Goal: Complete application form: Complete application form

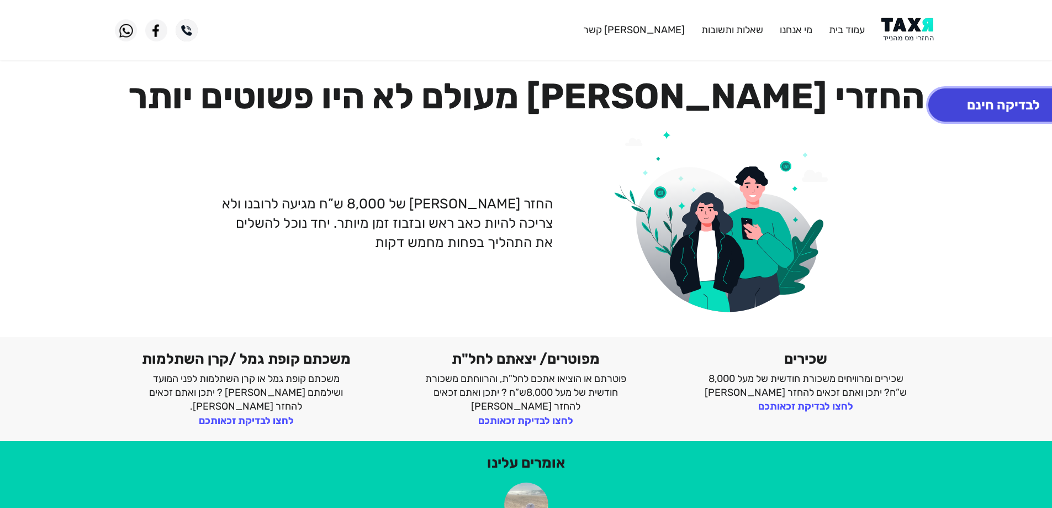
click at [985, 108] on button "לבדיקה חינם" at bounding box center [1004, 104] width 150 height 33
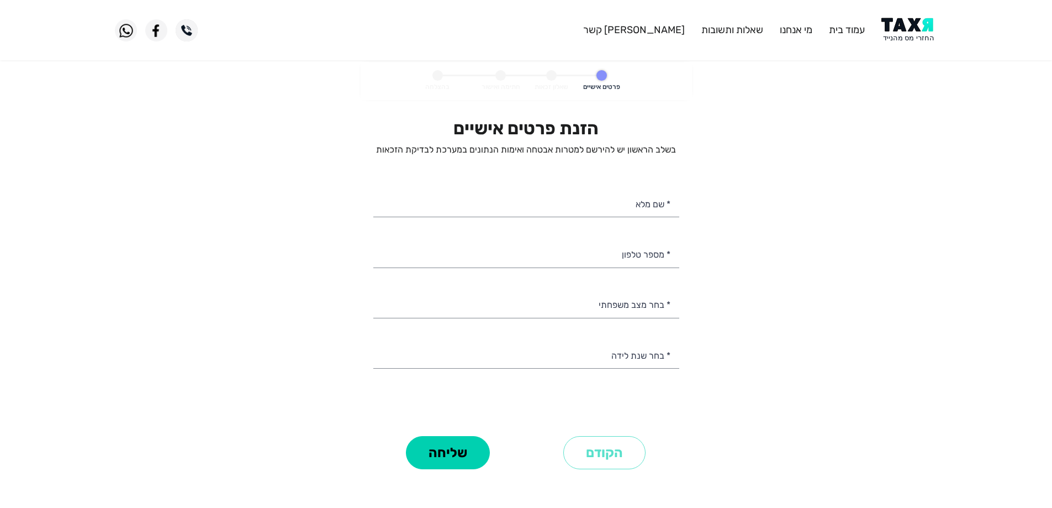
select select
click at [632, 202] on input "* שם מלא" at bounding box center [526, 203] width 306 height 28
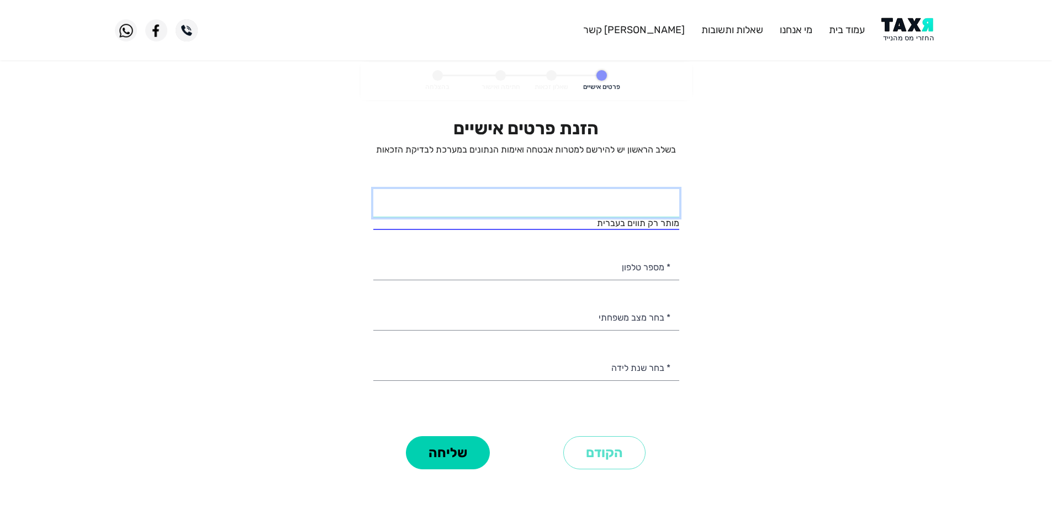
click at [672, 206] on input "* שם מלא" at bounding box center [526, 203] width 306 height 28
click at [616, 206] on input "[PERSON_NAME]" at bounding box center [526, 203] width 306 height 28
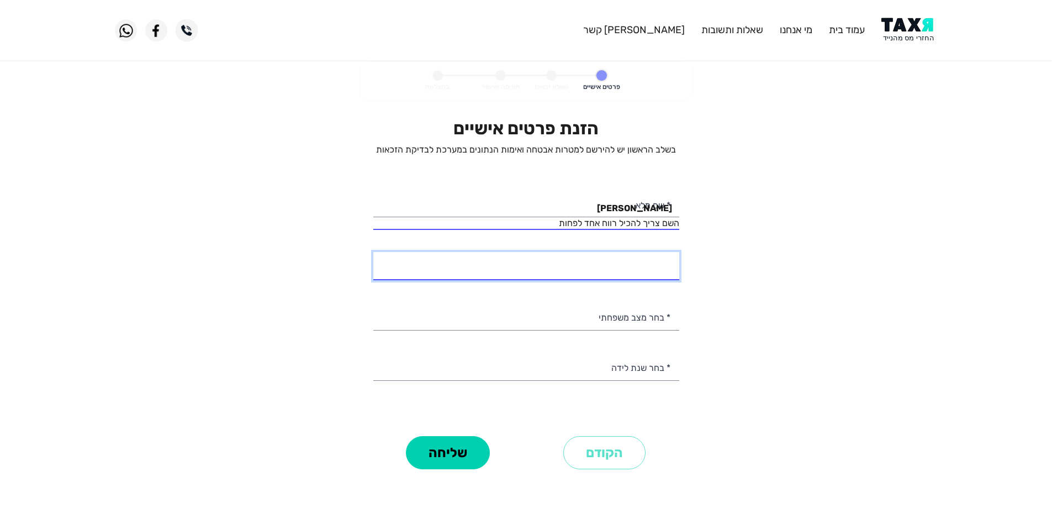
click at [615, 270] on input "* מספר טלפון" at bounding box center [526, 266] width 306 height 28
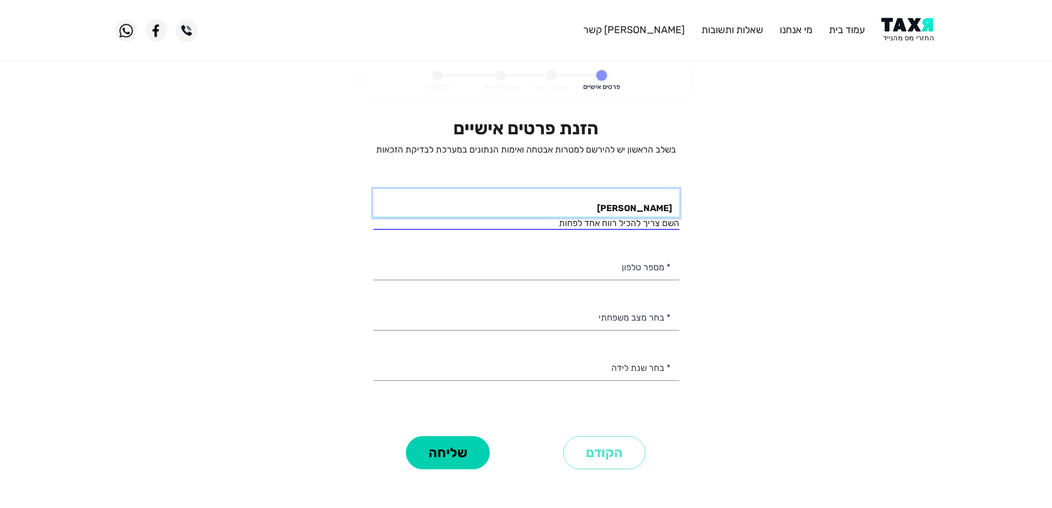
click at [624, 205] on input "[PERSON_NAME]" at bounding box center [526, 203] width 306 height 28
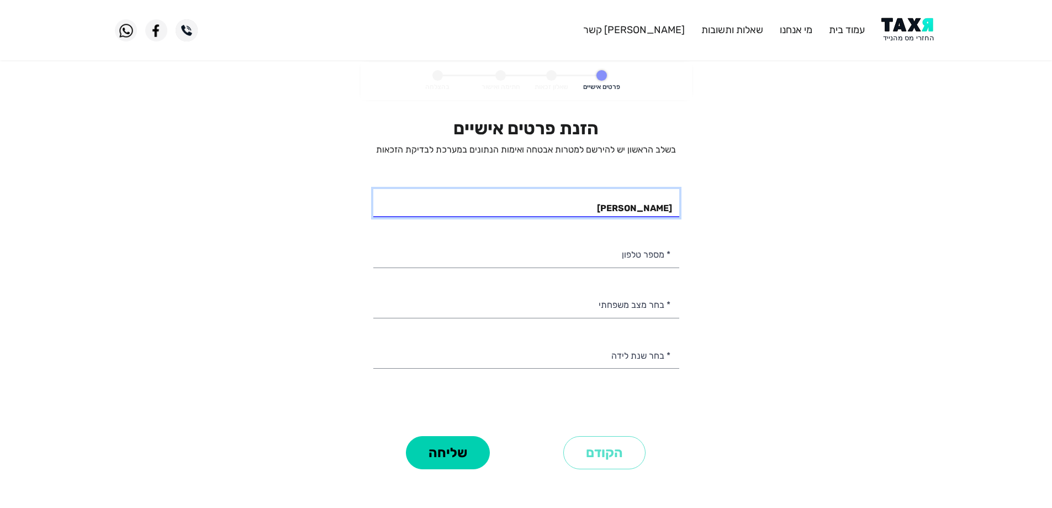
type input "[PERSON_NAME]"
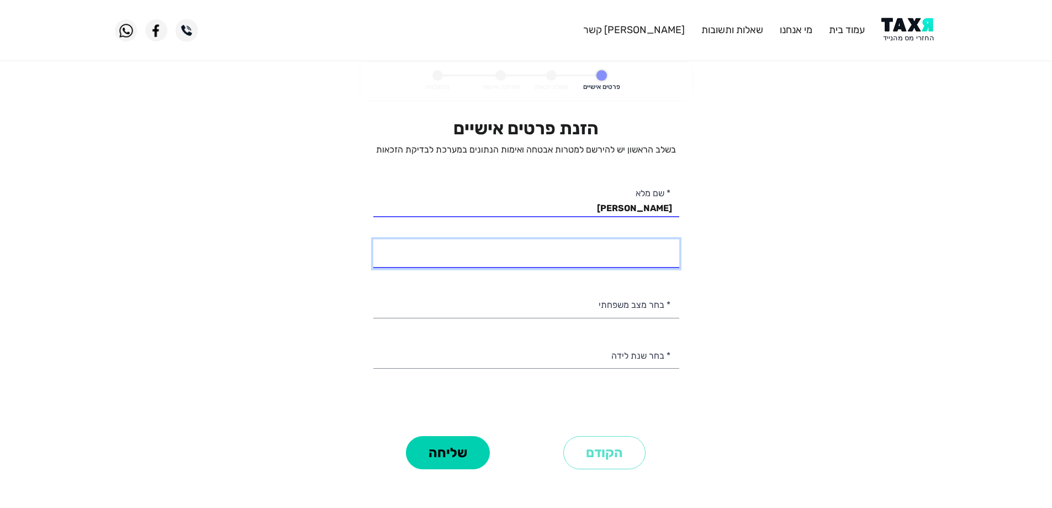
click at [620, 261] on input "* מספר טלפון" at bounding box center [526, 253] width 306 height 28
type input "054-9272746"
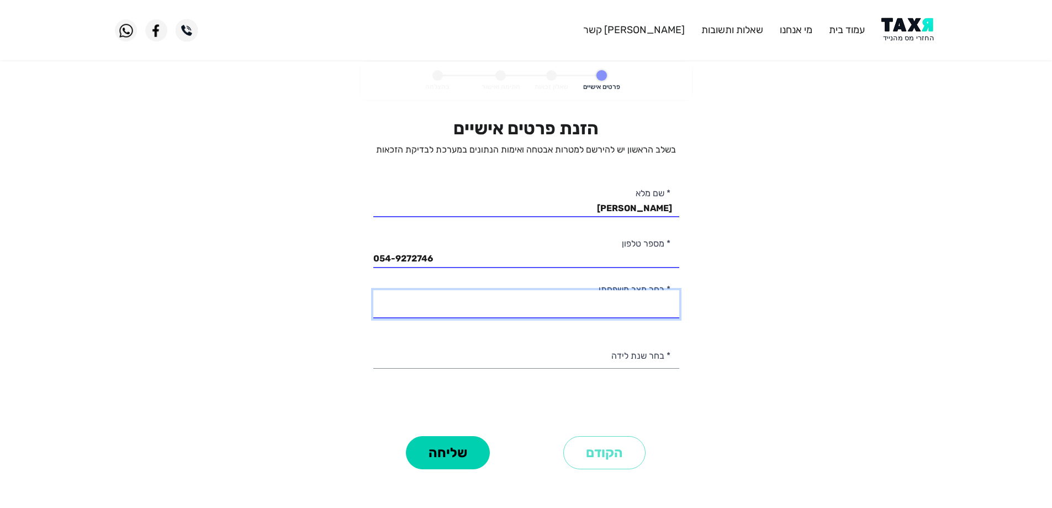
click at [638, 304] on select "רווק/ה נשוי/[PERSON_NAME]/ה אלמן/נה" at bounding box center [526, 304] width 306 height 28
select select "2: Married"
click at [373, 290] on select "רווק/ה נשוי/[PERSON_NAME]/ה אלמן/נה" at bounding box center [526, 304] width 306 height 28
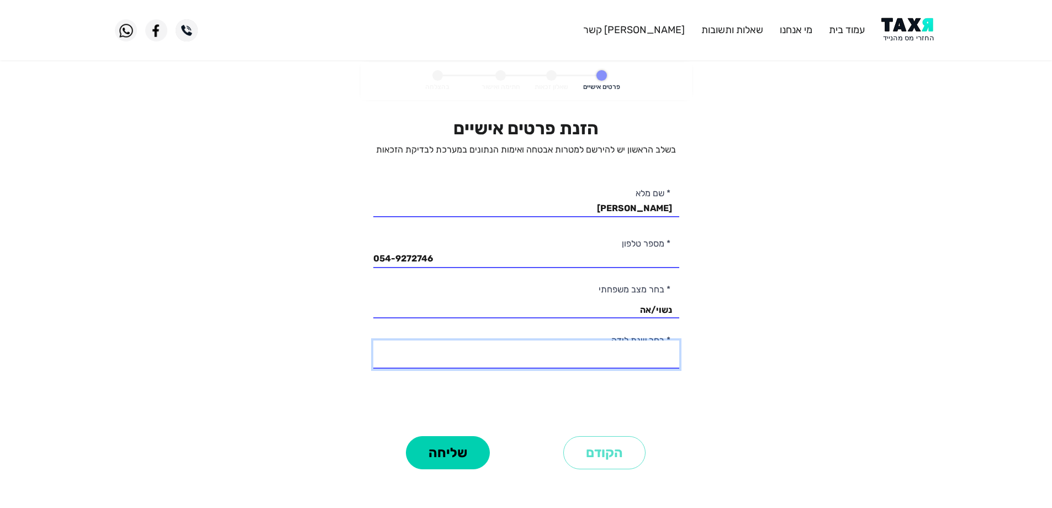
click at [650, 352] on select "2003 2002 2001 2000 1999 1998 1997 1996 1995 1994 1993 1992 1991 1990 1989 1988…" at bounding box center [526, 354] width 306 height 28
select select "25: 1979"
click at [373, 340] on select "2003 2002 2001 2000 1999 1998 1997 1996 1995 1994 1993 1992 1991 1990 1989 1988…" at bounding box center [526, 354] width 306 height 28
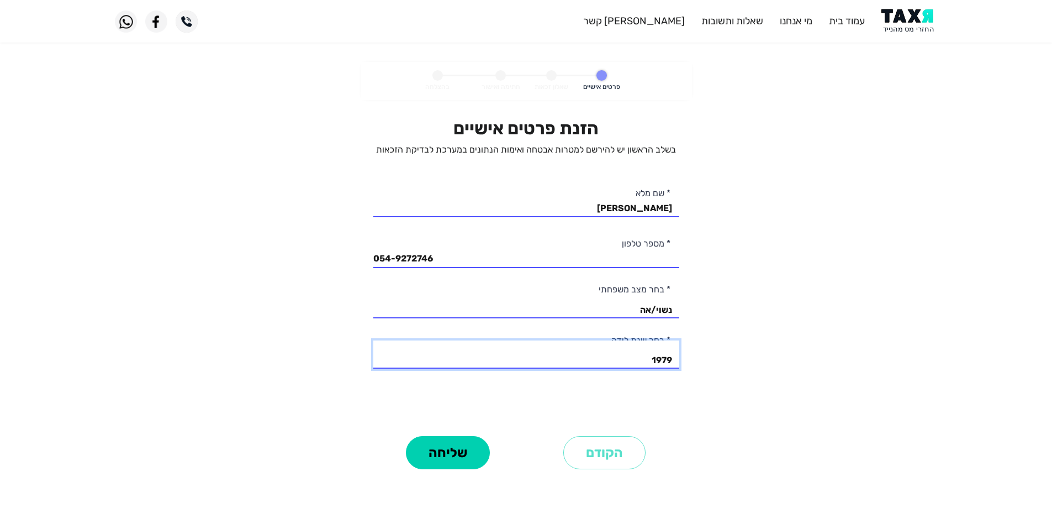
scroll to position [55, 0]
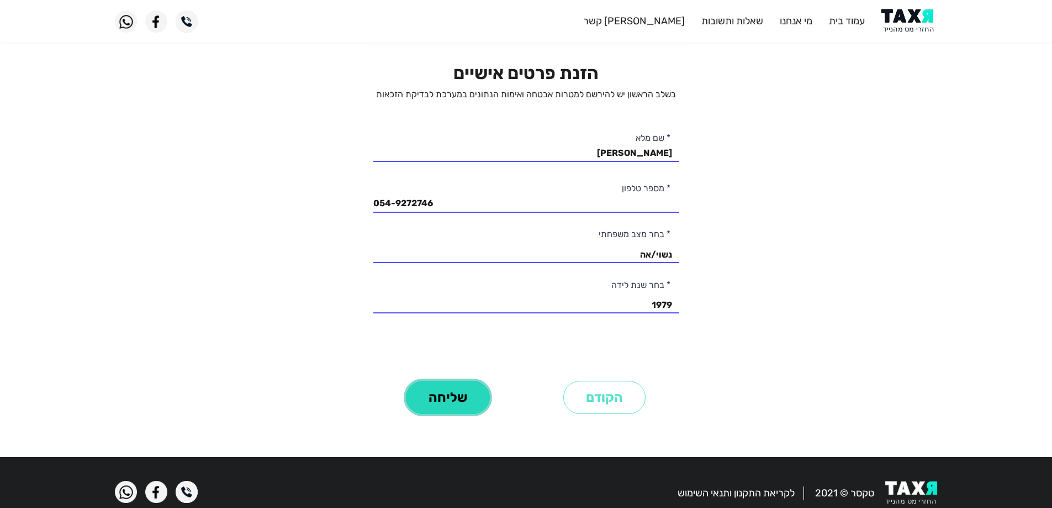
click at [463, 394] on button "שליחה" at bounding box center [448, 397] width 84 height 33
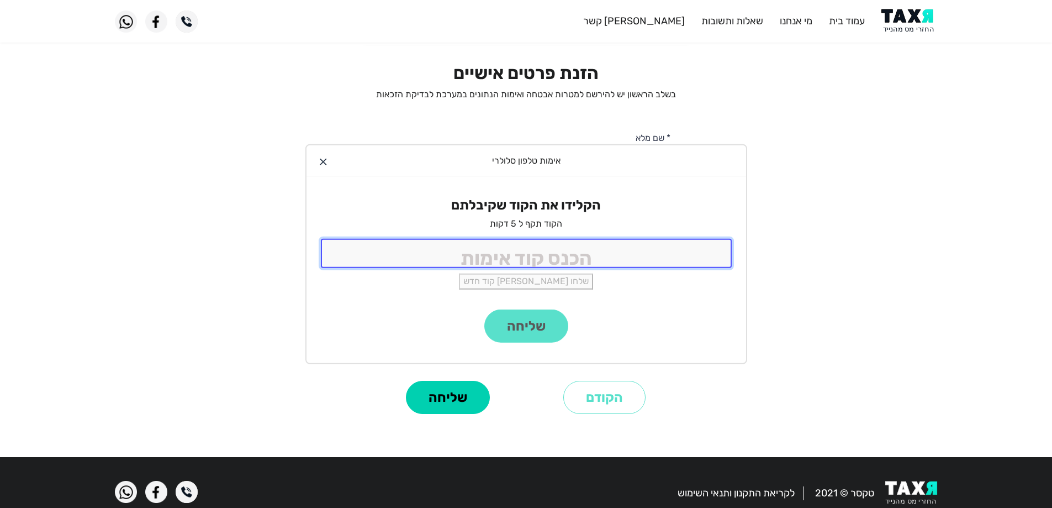
click at [555, 254] on input "tel" at bounding box center [526, 253] width 411 height 29
type input "4704"
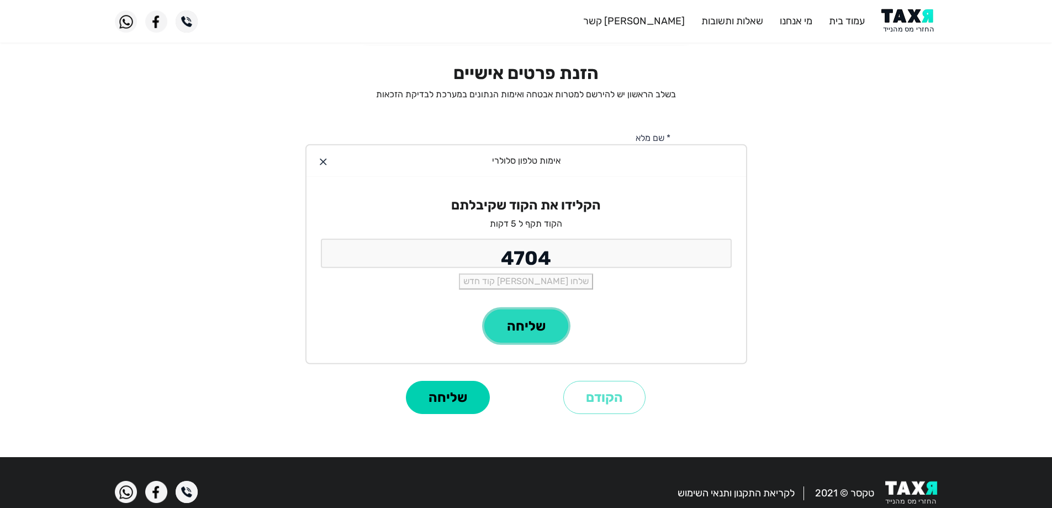
click at [526, 328] on button "שליחה" at bounding box center [526, 325] width 84 height 33
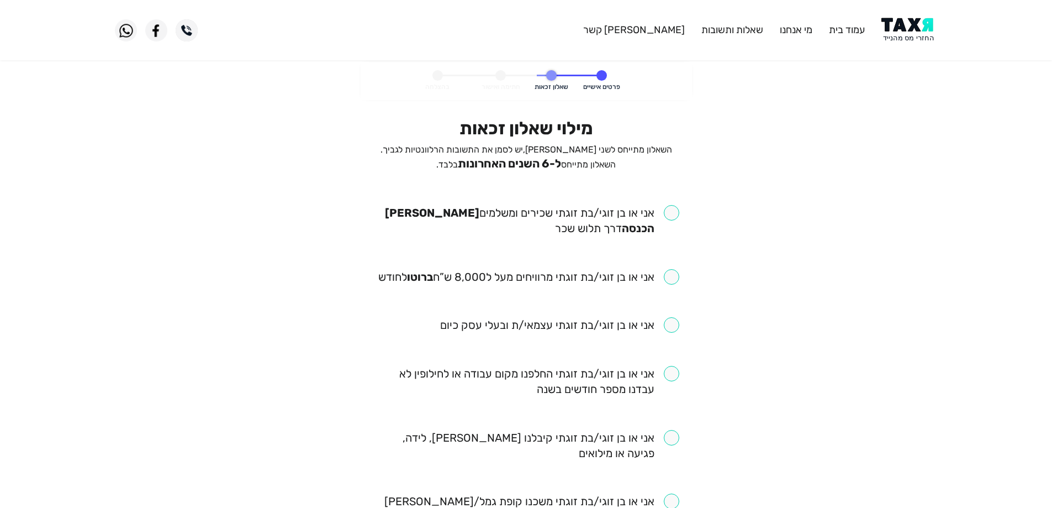
click at [668, 212] on input "checkbox" at bounding box center [526, 220] width 306 height 31
checkbox input "true"
click at [671, 276] on input "checkbox" at bounding box center [528, 276] width 301 height 15
checkbox input "true"
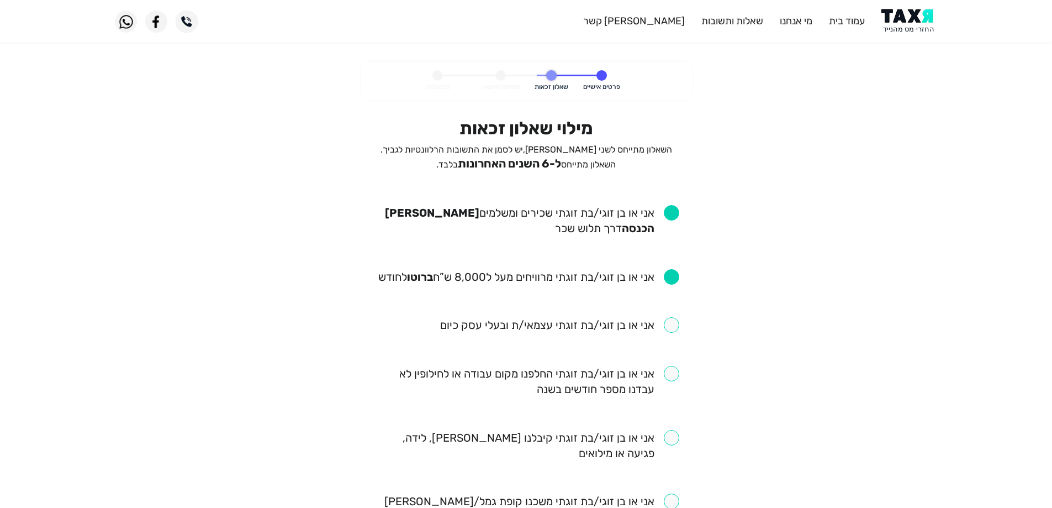
scroll to position [55, 0]
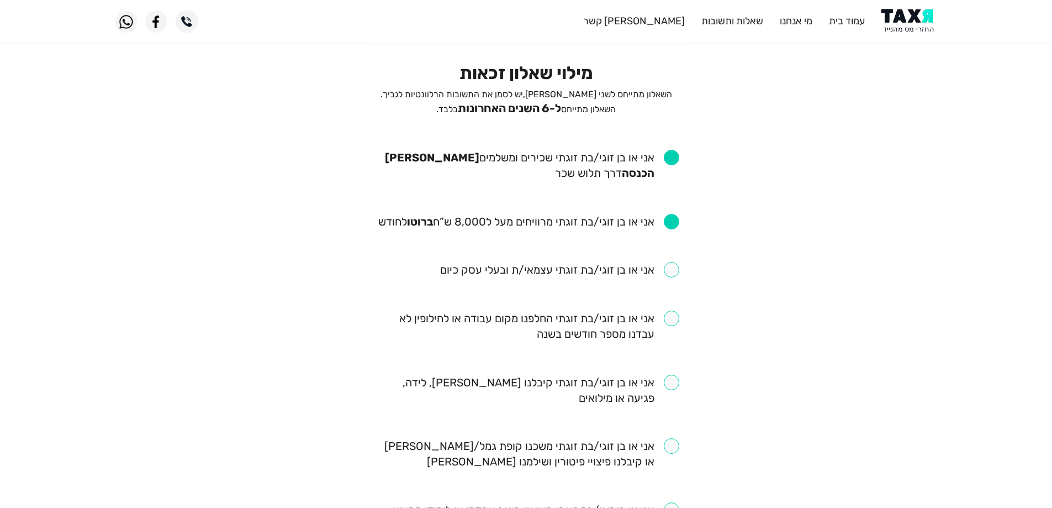
click at [669, 333] on input "checkbox" at bounding box center [526, 325] width 306 height 31
checkbox input "true"
click at [669, 398] on input "checkbox" at bounding box center [526, 390] width 306 height 31
checkbox input "true"
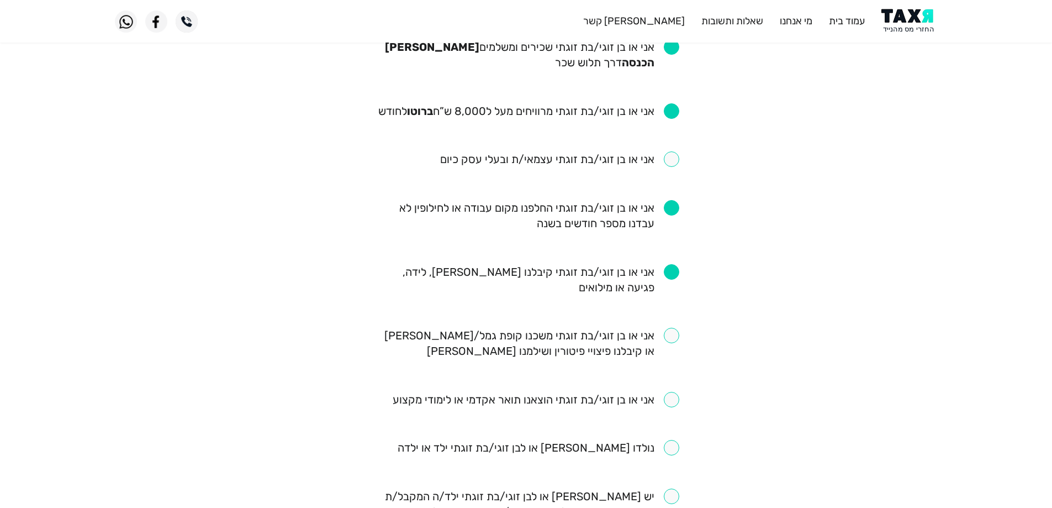
scroll to position [221, 0]
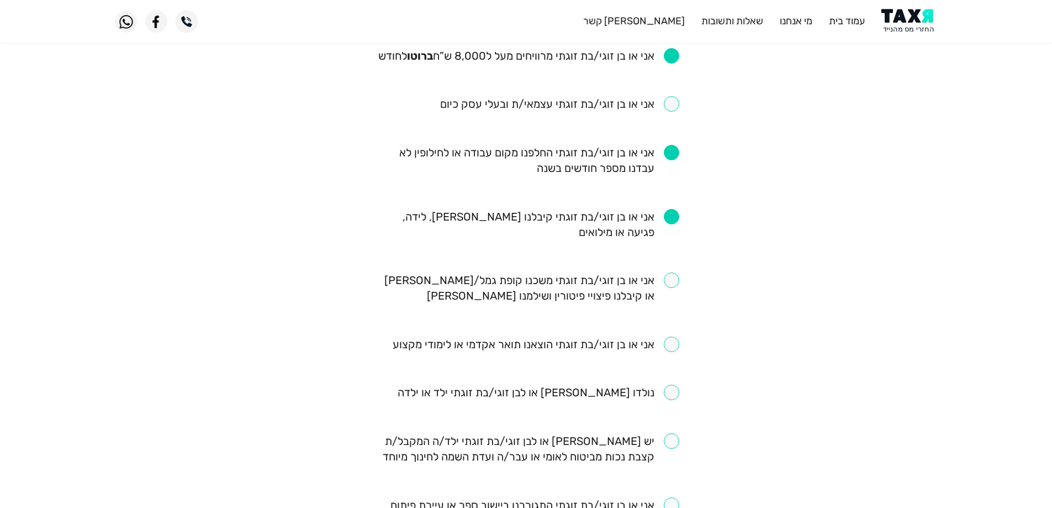
click at [669, 293] on input "checkbox" at bounding box center [526, 287] width 306 height 31
checkbox input "true"
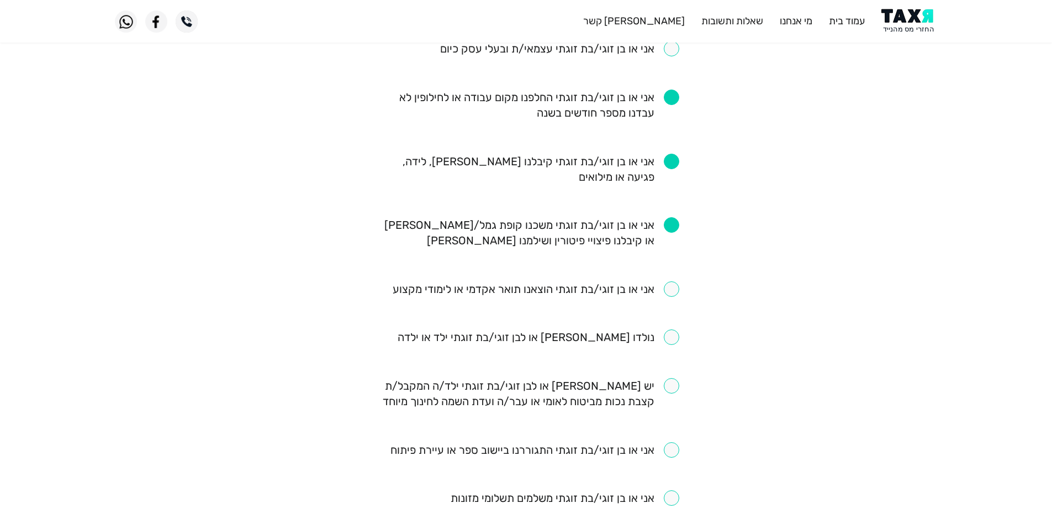
scroll to position [331, 0]
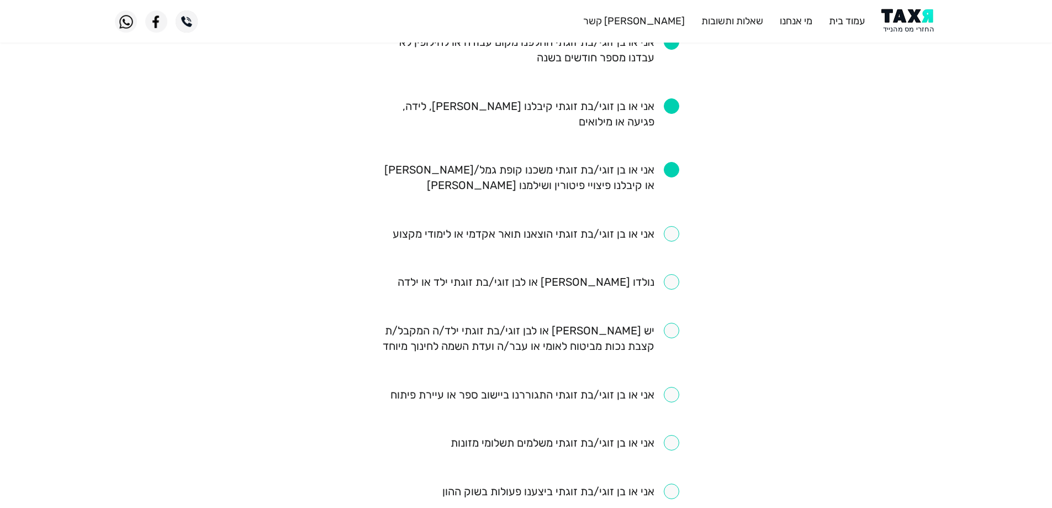
click at [674, 342] on input "checkbox" at bounding box center [526, 338] width 306 height 31
checkbox input "true"
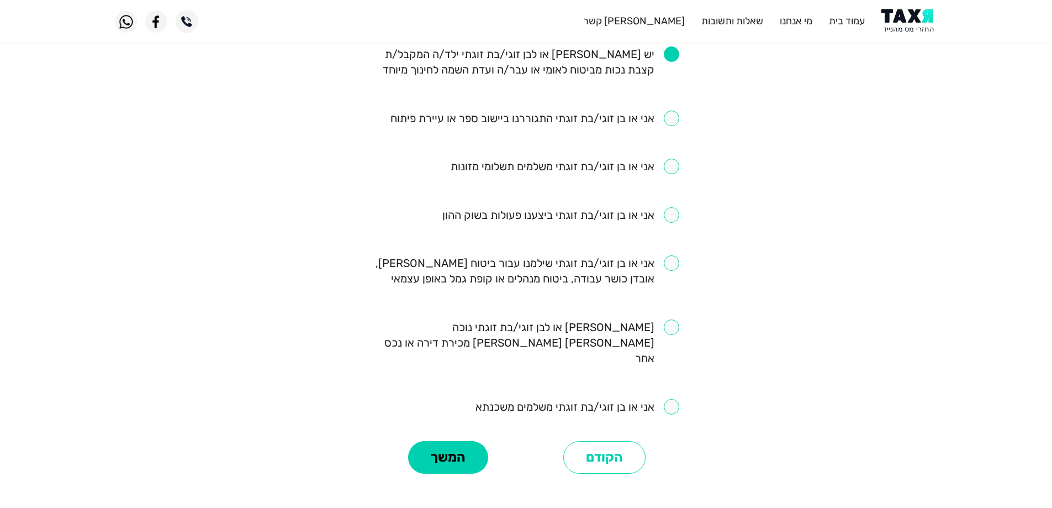
scroll to position [689, 0]
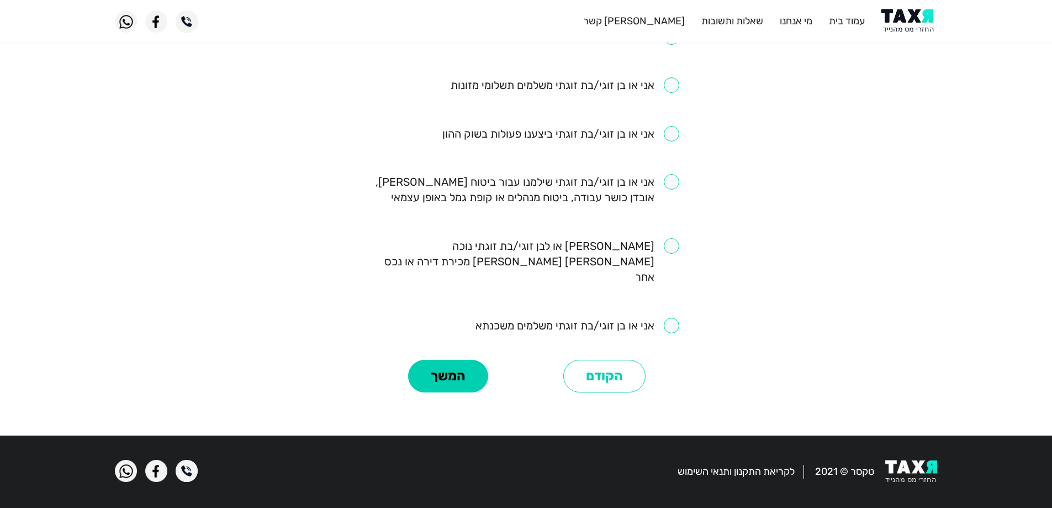
click at [667, 326] on input "checkbox" at bounding box center [578, 325] width 204 height 15
checkbox input "true"
click at [466, 369] on button "המשך" at bounding box center [448, 376] width 80 height 33
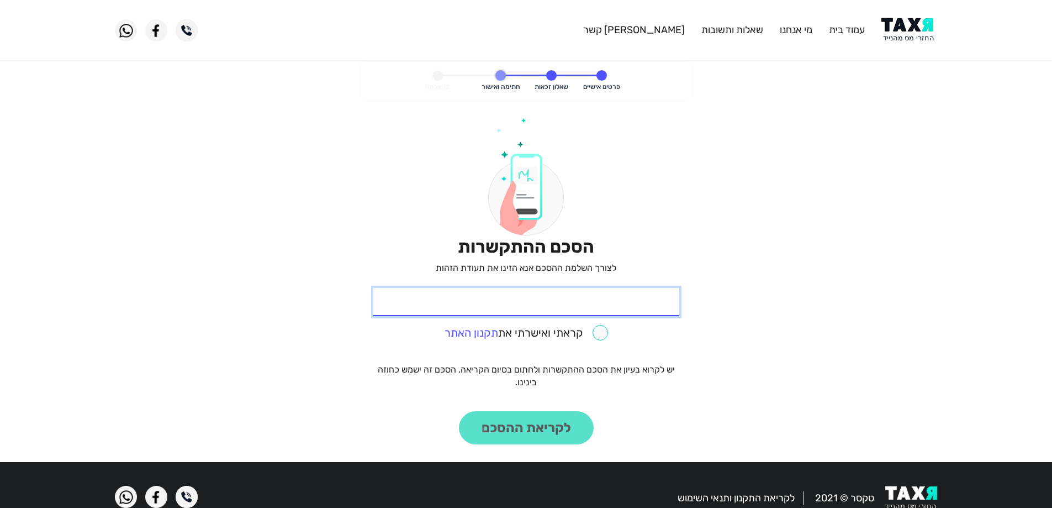
click at [562, 301] on input "* תעודת זהות" at bounding box center [526, 302] width 306 height 28
type input "035769132"
click at [605, 332] on input "checkbox" at bounding box center [527, 332] width 164 height 15
checkbox input "true"
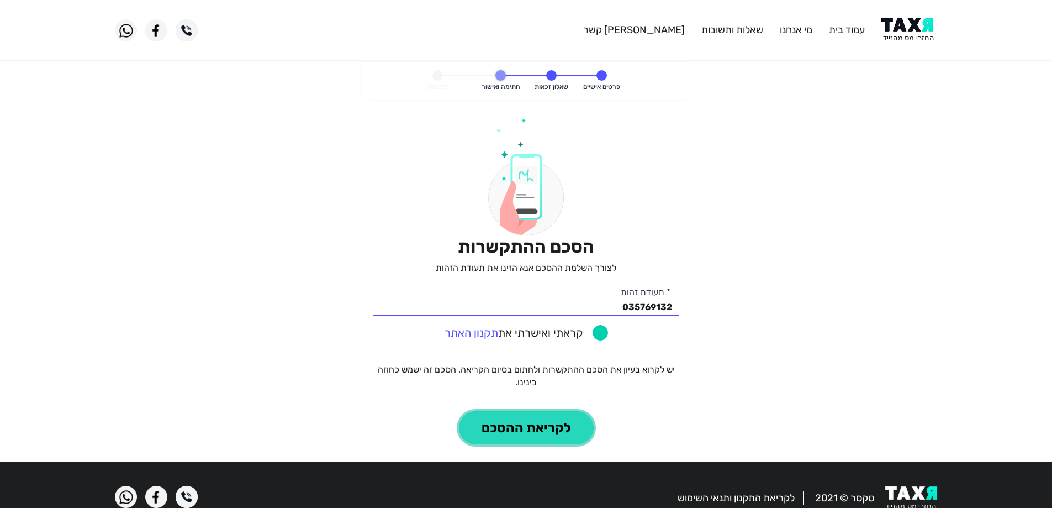
click at [557, 437] on button "לקריאת ההסכם" at bounding box center [526, 427] width 135 height 33
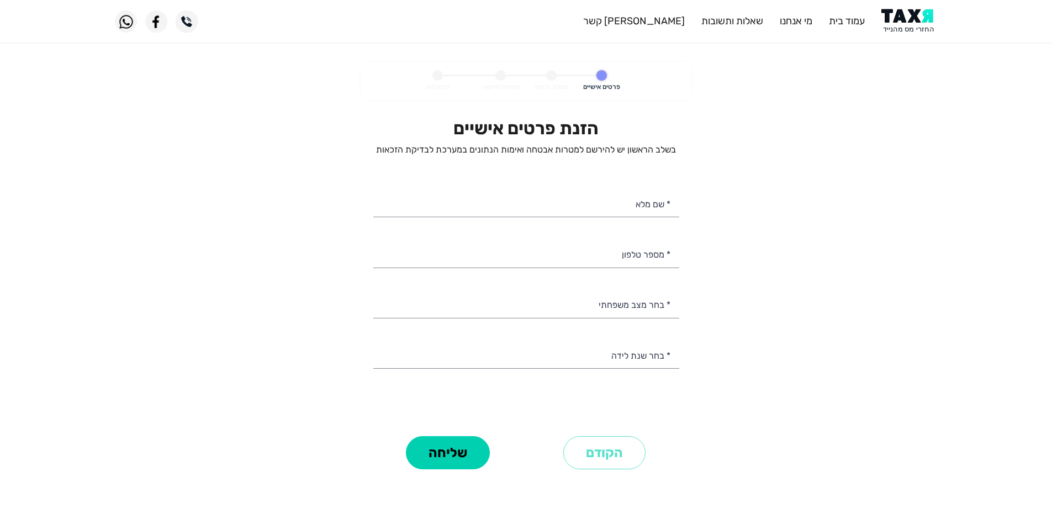
scroll to position [55, 0]
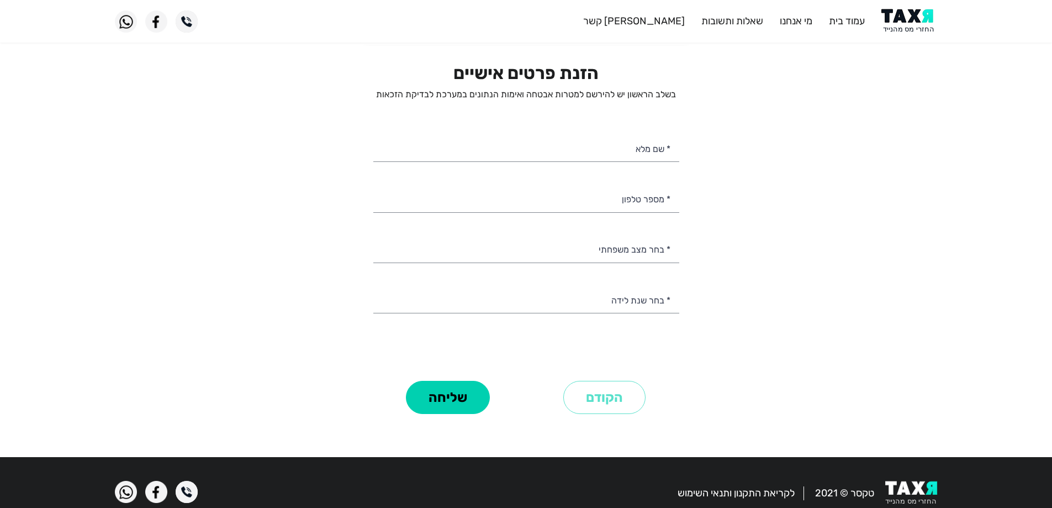
select select
